Goal: Information Seeking & Learning: Learn about a topic

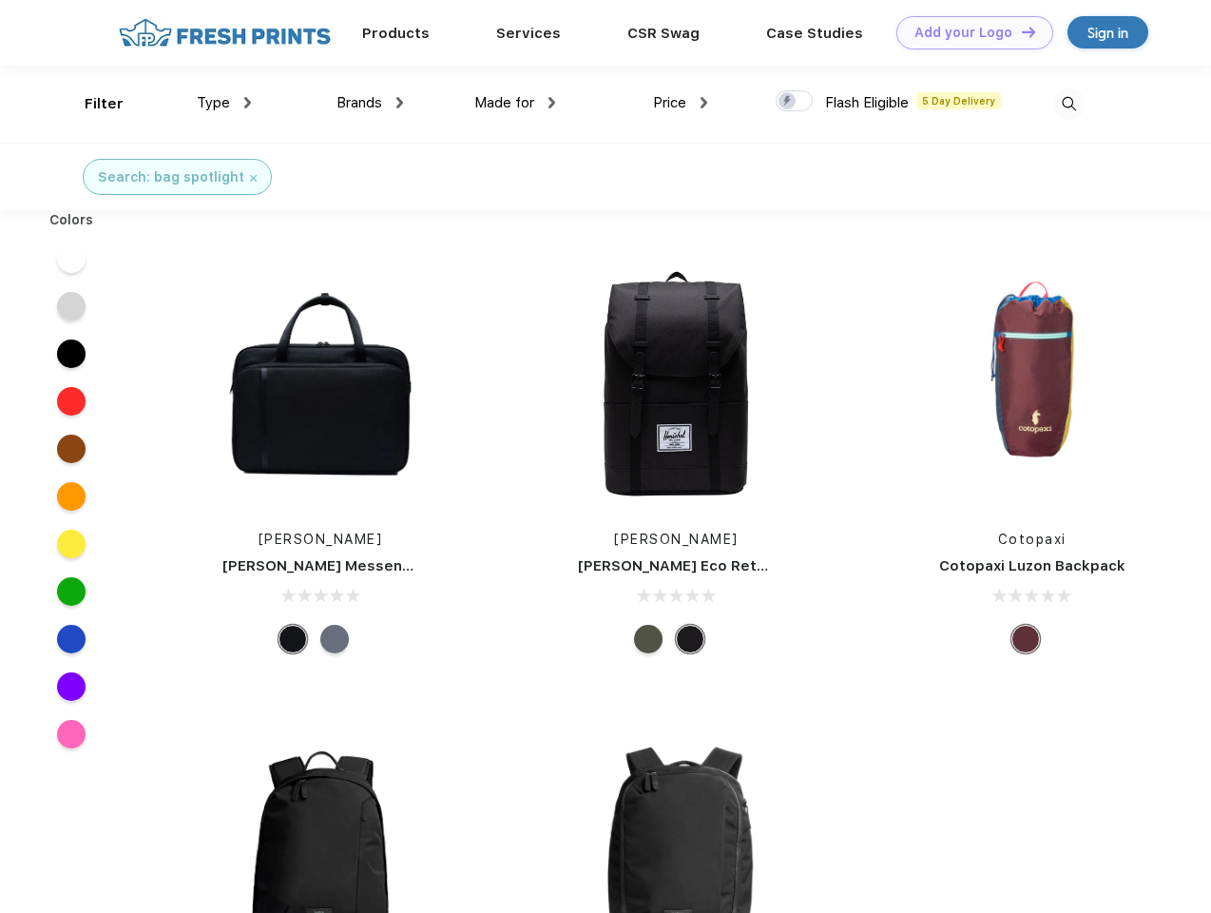
scroll to position [1, 0]
click at [968, 32] on link "Add your Logo Design Tool" at bounding box center [975, 32] width 157 height 33
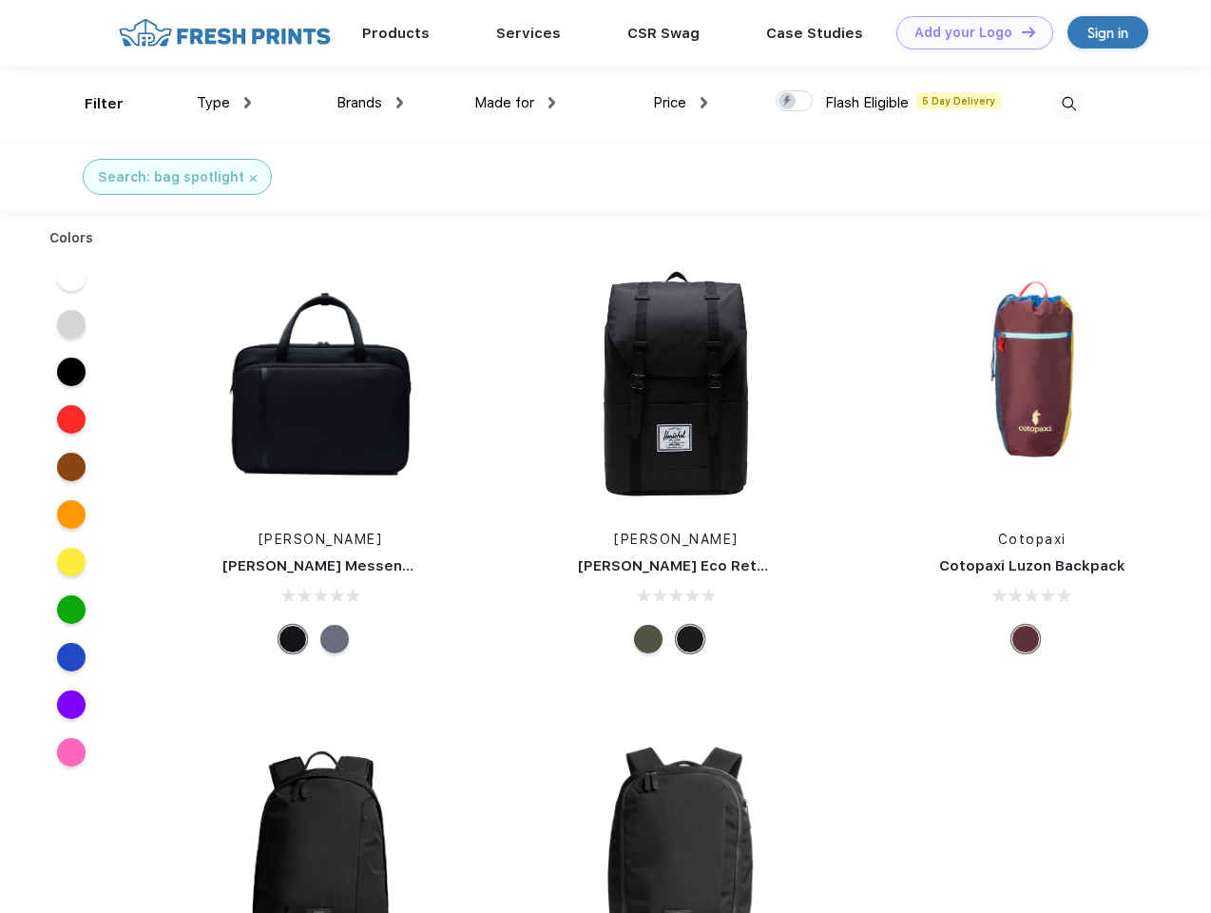
click at [0, 0] on div "Design Tool" at bounding box center [0, 0] width 0 height 0
click at [1020, 31] on link "Add your Logo Design Tool" at bounding box center [975, 32] width 157 height 33
click at [91, 104] on div "Filter" at bounding box center [104, 104] width 39 height 22
click at [224, 103] on span "Type" at bounding box center [213, 102] width 33 height 17
click at [370, 103] on span "Brands" at bounding box center [360, 102] width 46 height 17
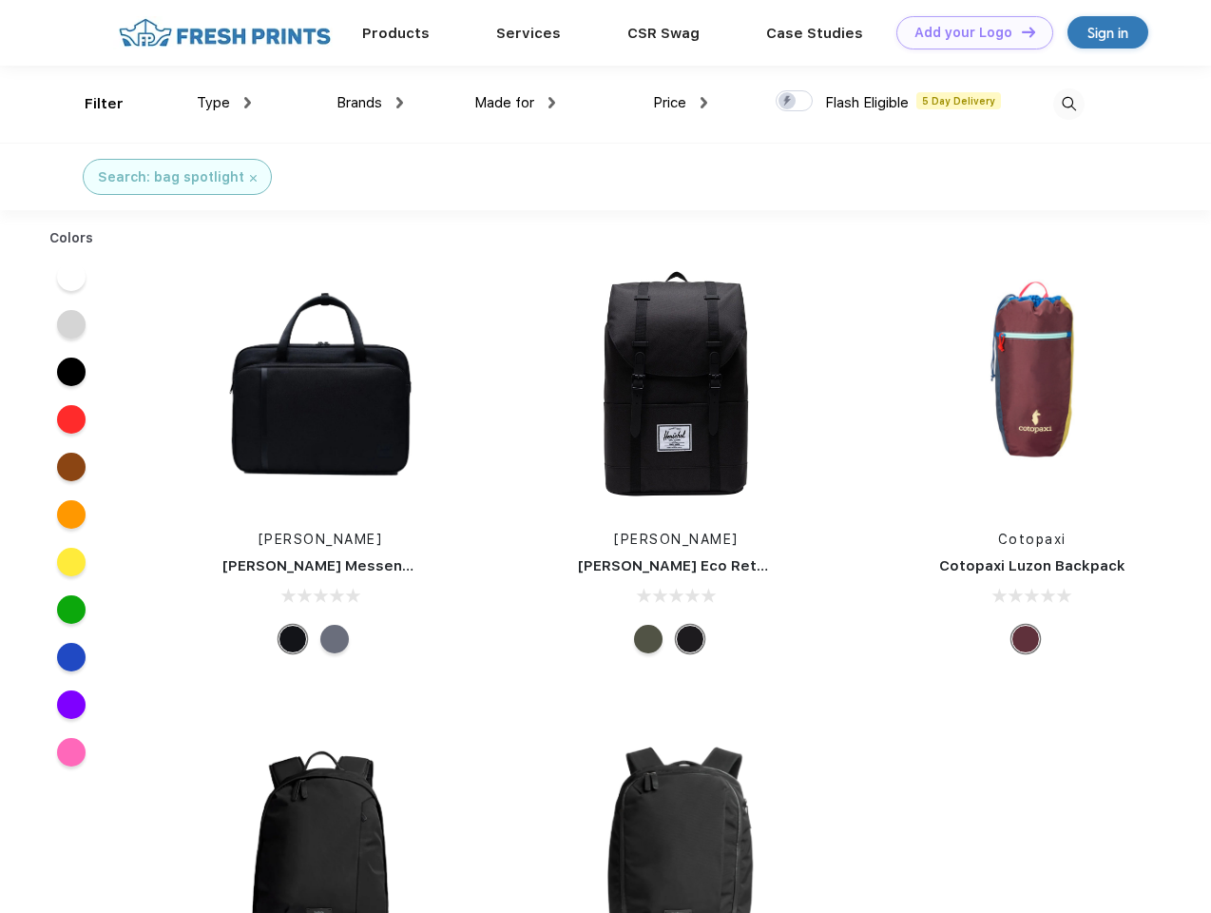
click at [515, 103] on span "Made for" at bounding box center [504, 102] width 60 height 17
click at [681, 103] on span "Price" at bounding box center [669, 102] width 33 height 17
click at [795, 102] on div at bounding box center [794, 100] width 37 height 21
click at [788, 102] on input "checkbox" at bounding box center [782, 95] width 12 height 12
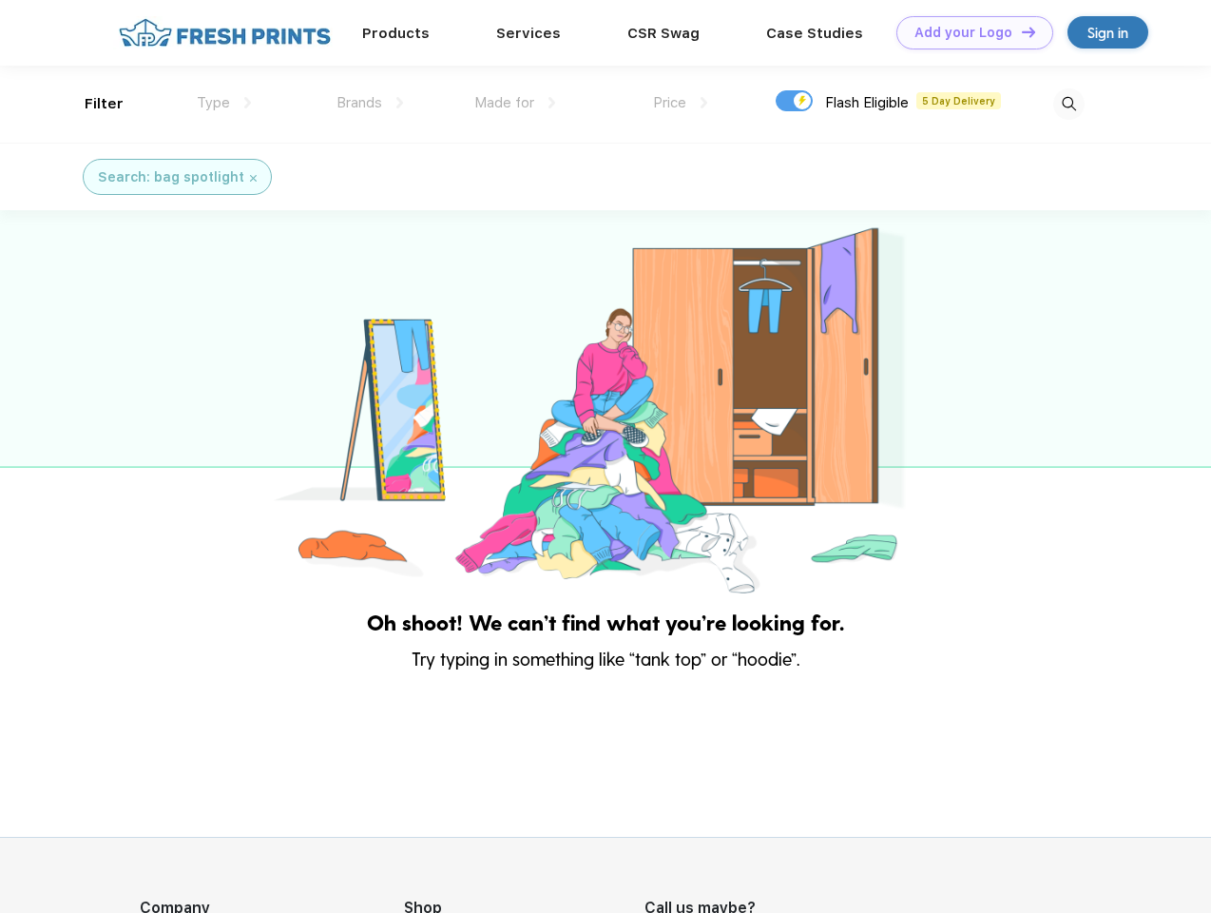
click at [1069, 104] on img at bounding box center [1069, 103] width 31 height 31
